Goal: Task Accomplishment & Management: Manage account settings

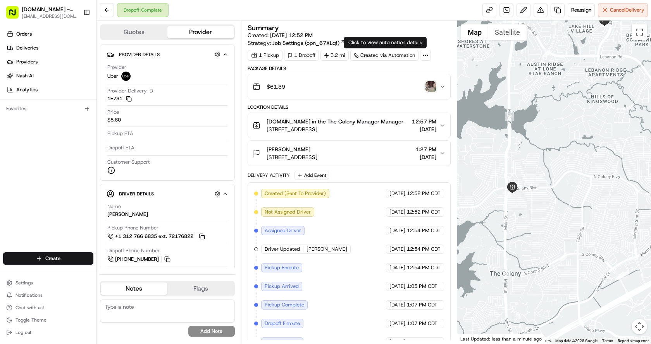
click at [427, 84] on img "button" at bounding box center [430, 86] width 11 height 11
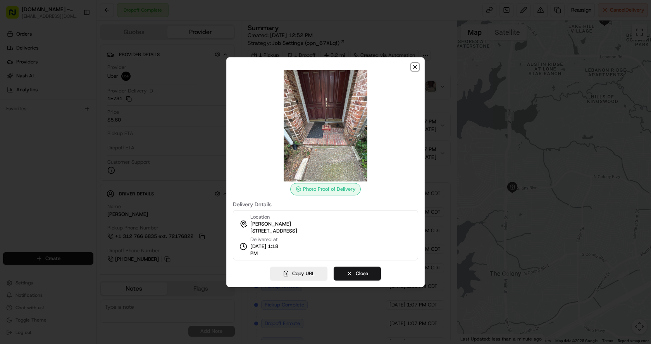
click at [417, 66] on icon "button" at bounding box center [415, 67] width 6 height 6
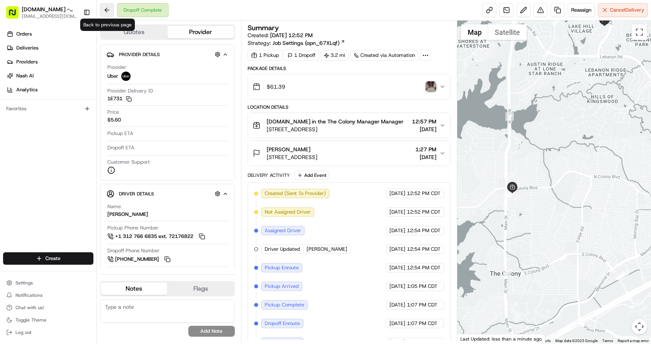
click at [105, 13] on button at bounding box center [107, 10] width 14 height 14
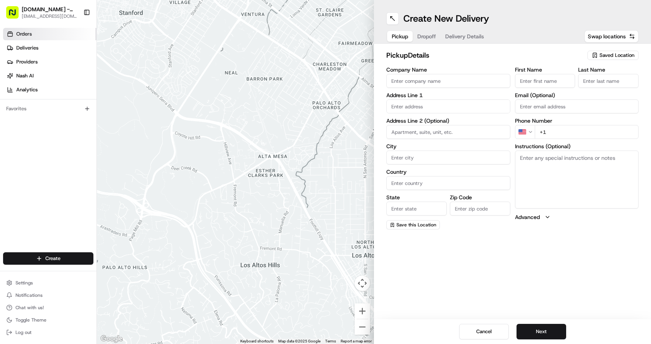
click at [27, 31] on span "Orders" at bounding box center [23, 34] width 15 height 7
